Goal: Navigation & Orientation: Find specific page/section

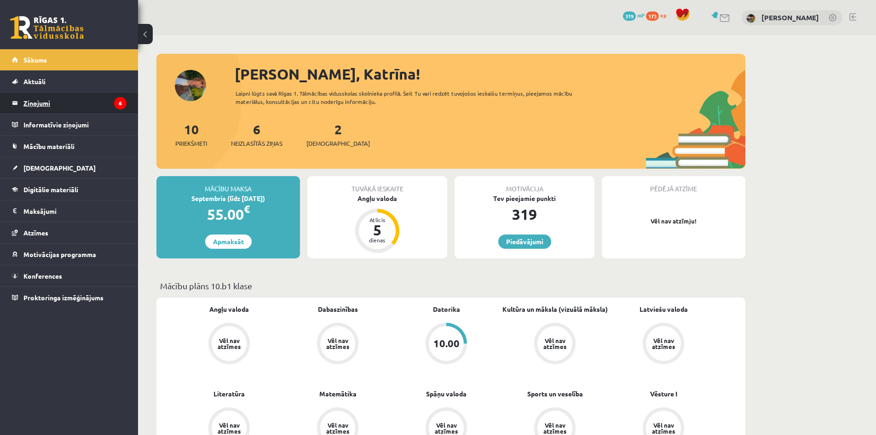
click at [92, 107] on legend "Ziņojumi 6" at bounding box center [74, 103] width 103 height 21
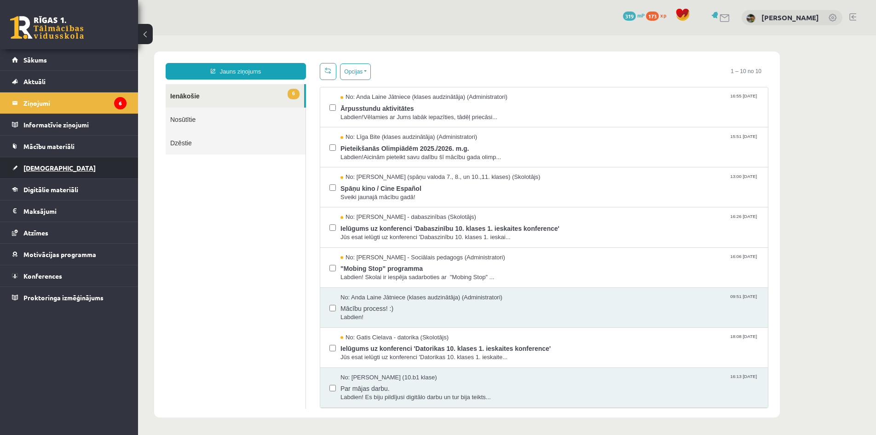
click at [57, 167] on link "[DEMOGRAPHIC_DATA]" at bounding box center [69, 167] width 115 height 21
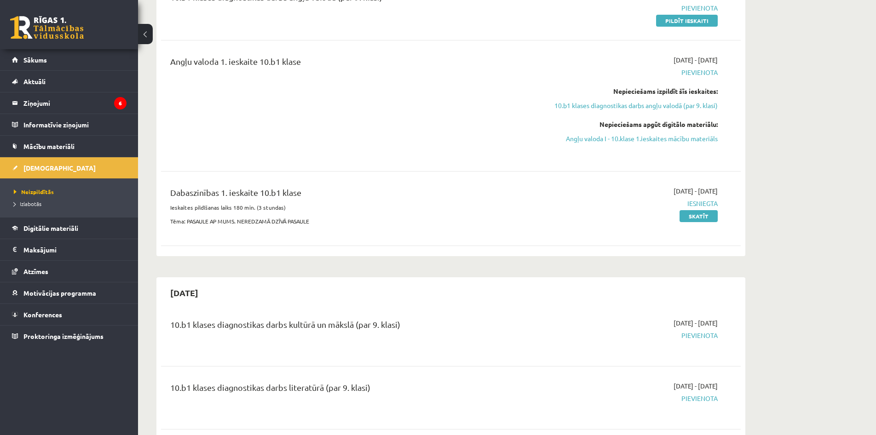
scroll to position [47, 0]
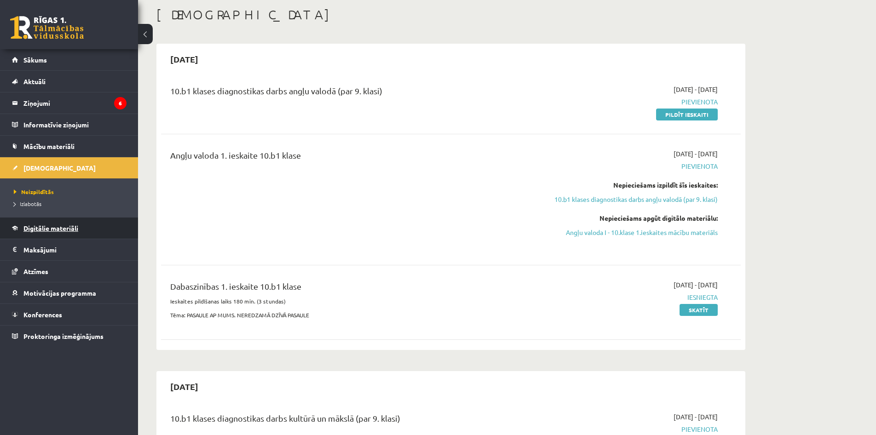
click at [100, 220] on link "Digitālie materiāli" at bounding box center [69, 228] width 115 height 21
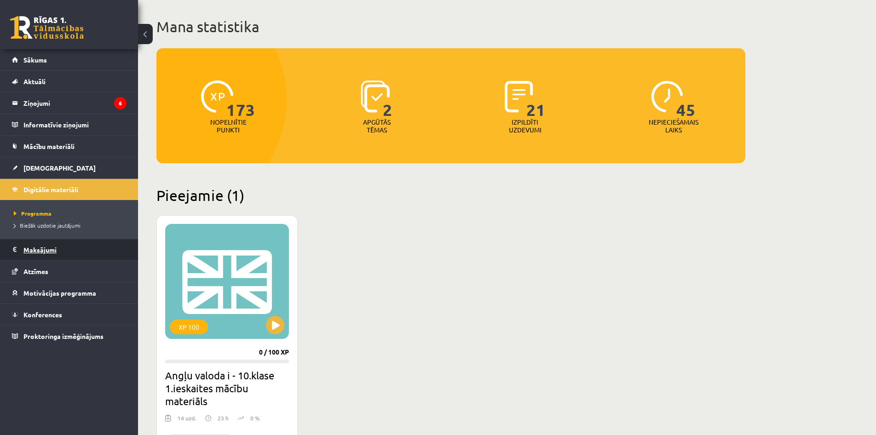
click at [83, 254] on legend "Maksājumi 0" at bounding box center [74, 249] width 103 height 21
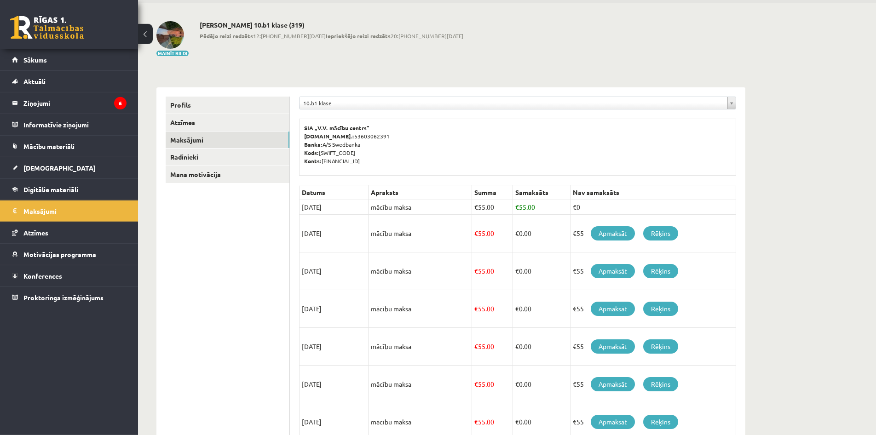
scroll to position [29, 0]
